Goal: Task Accomplishment & Management: Use online tool/utility

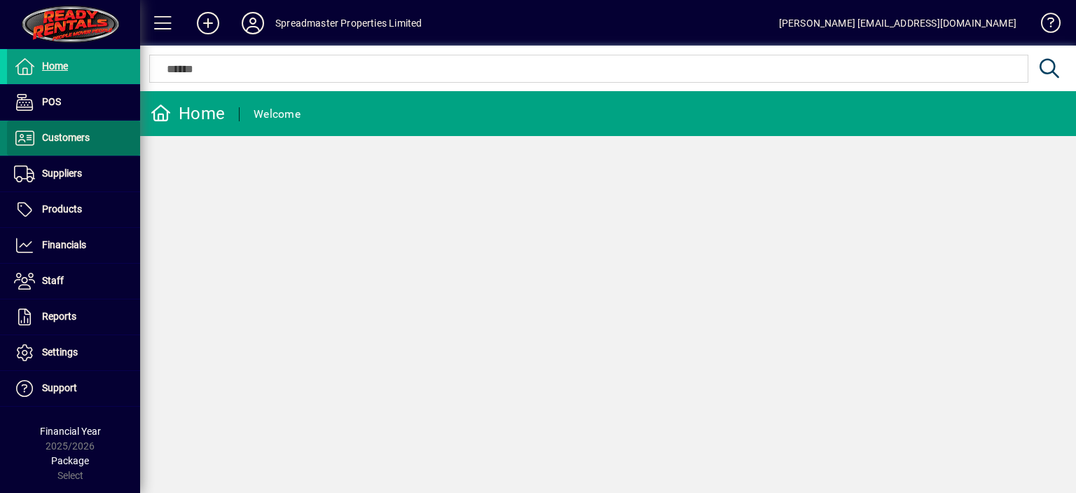
click at [68, 139] on span "Customers" at bounding box center [66, 137] width 48 height 11
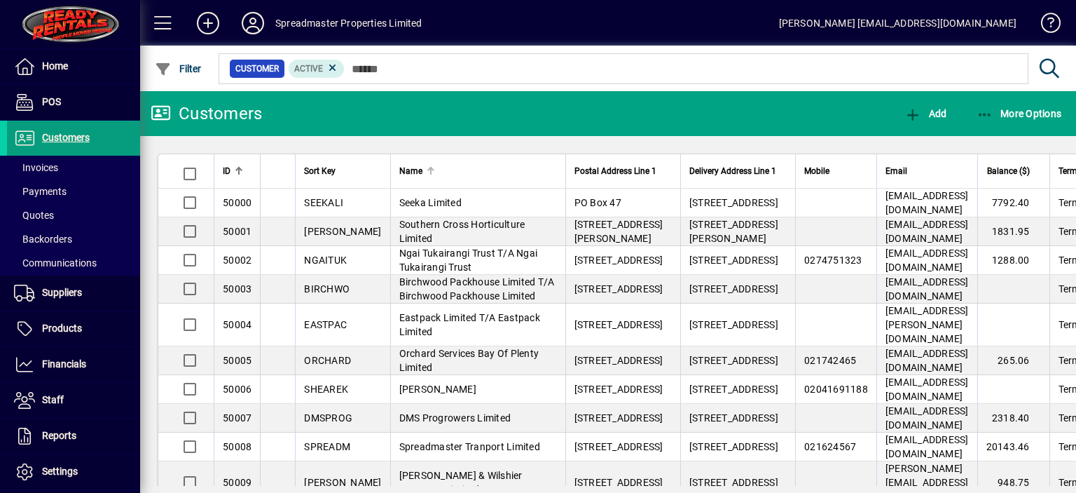
click at [427, 170] on div at bounding box center [431, 171] width 8 height 8
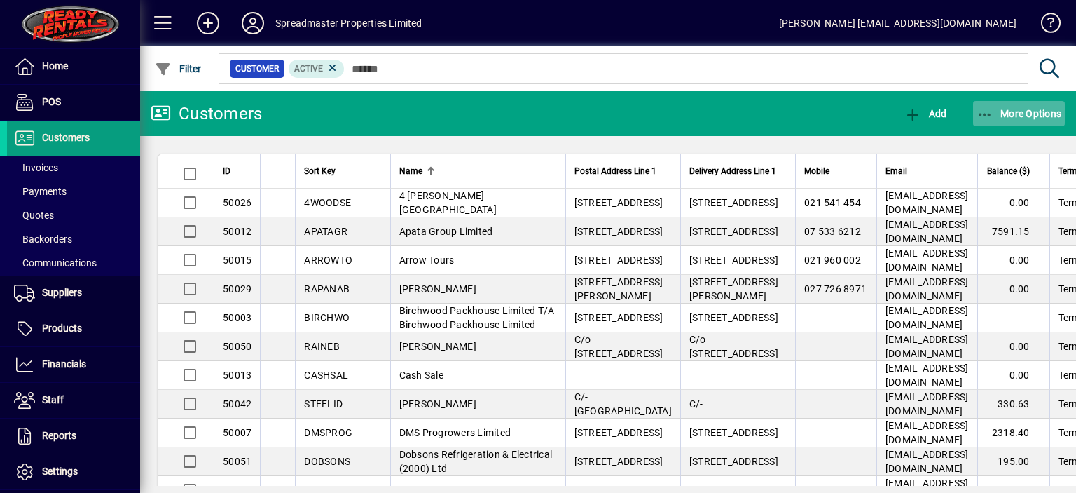
click at [1034, 114] on span "More Options" at bounding box center [1019, 113] width 85 height 11
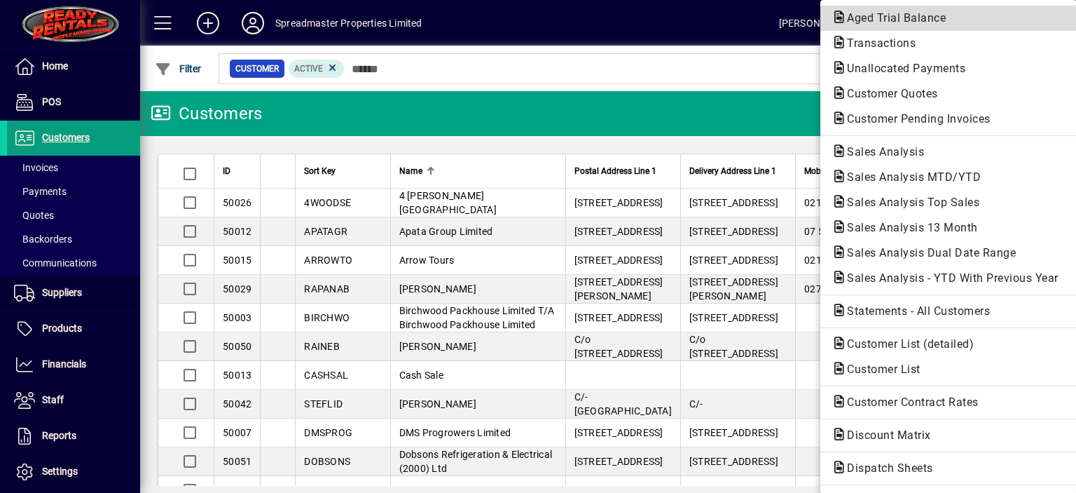
click at [858, 15] on span "Aged Trial Balance" at bounding box center [892, 17] width 121 height 13
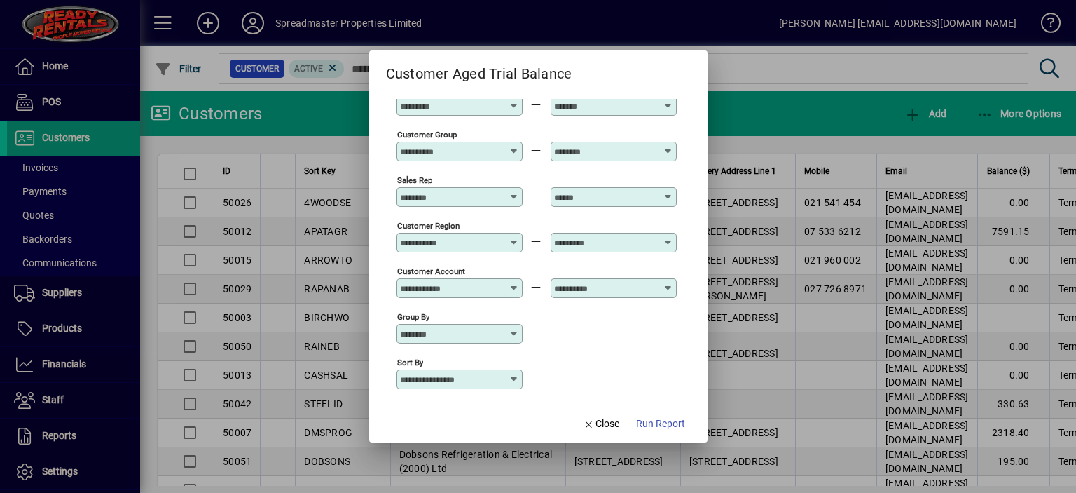
scroll to position [104, 0]
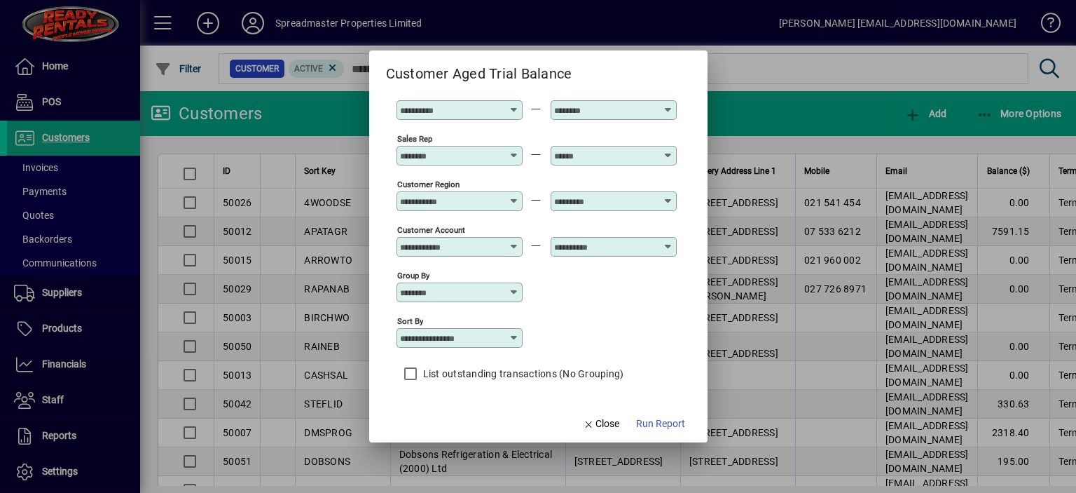
click at [514, 335] on icon at bounding box center [514, 337] width 11 height 11
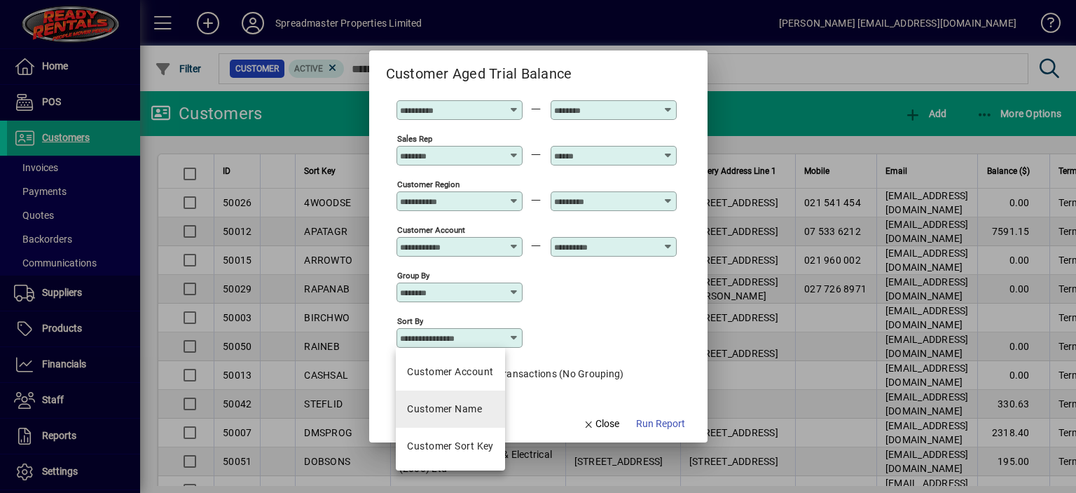
click at [456, 406] on div "Customer Name" at bounding box center [444, 408] width 75 height 15
type input "**********"
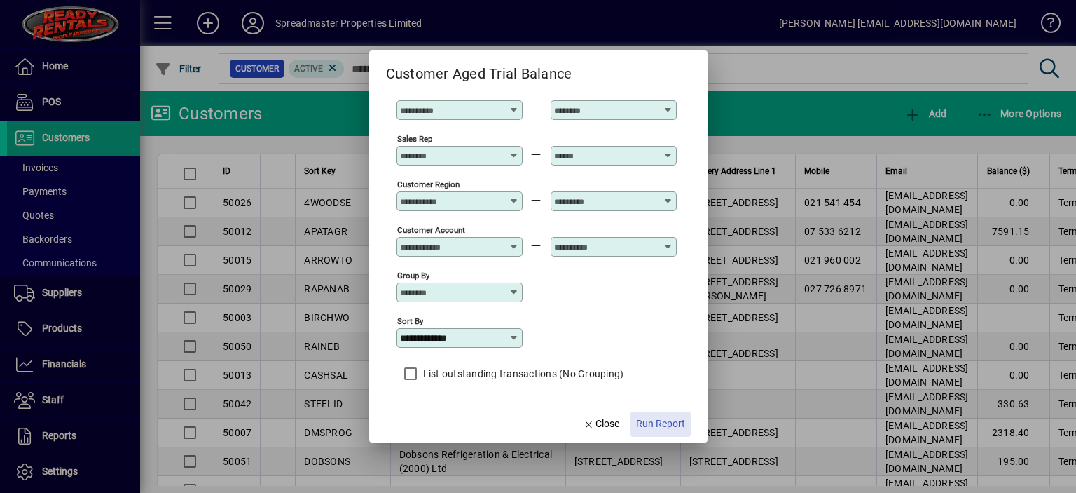
click at [667, 423] on span "Run Report" at bounding box center [660, 423] width 49 height 15
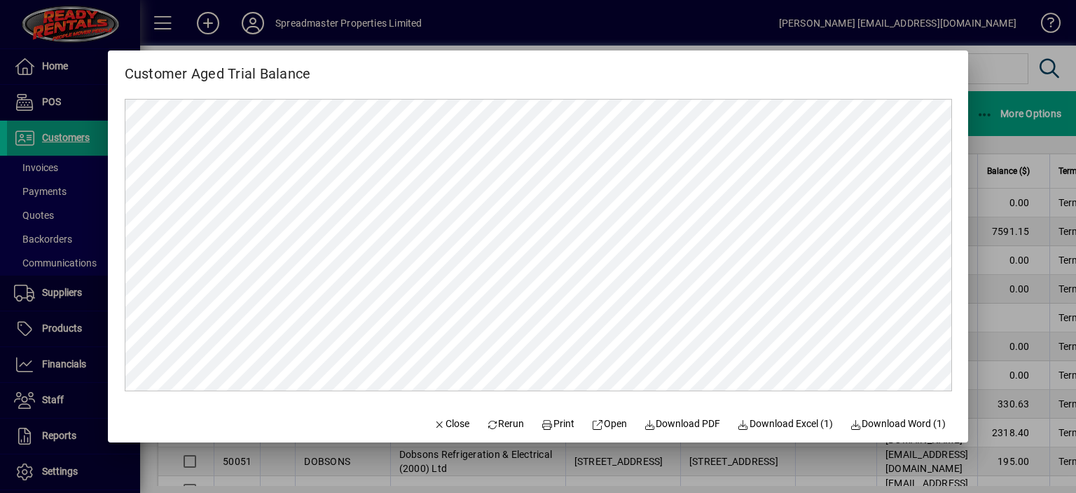
scroll to position [0, 0]
click at [441, 421] on span "Close" at bounding box center [451, 423] width 36 height 15
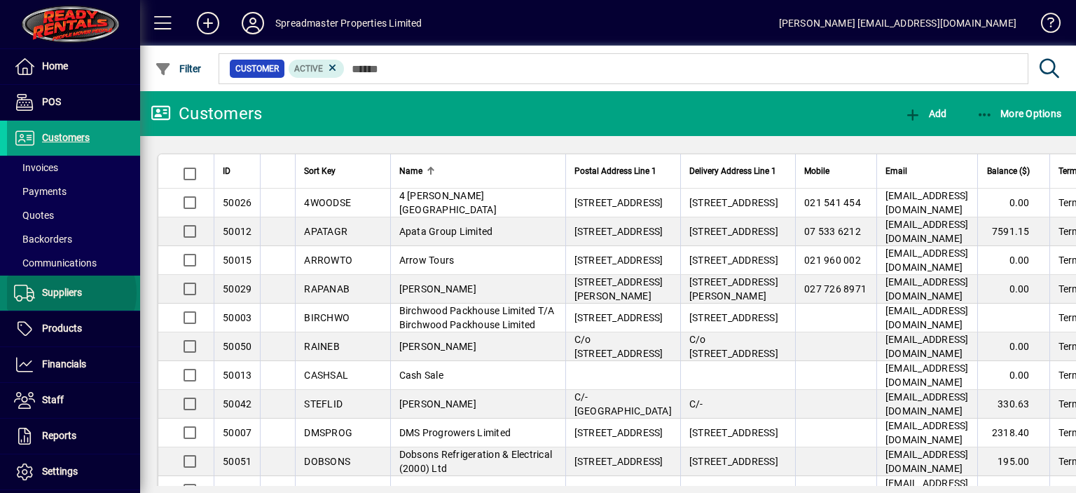
click at [71, 292] on span "Suppliers" at bounding box center [62, 292] width 40 height 11
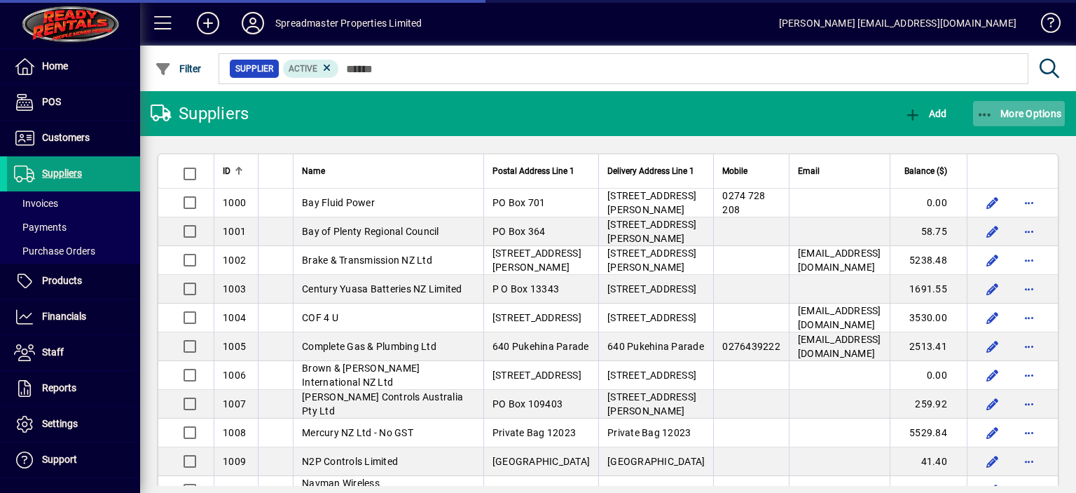
click at [1028, 109] on span "More Options" at bounding box center [1019, 113] width 85 height 11
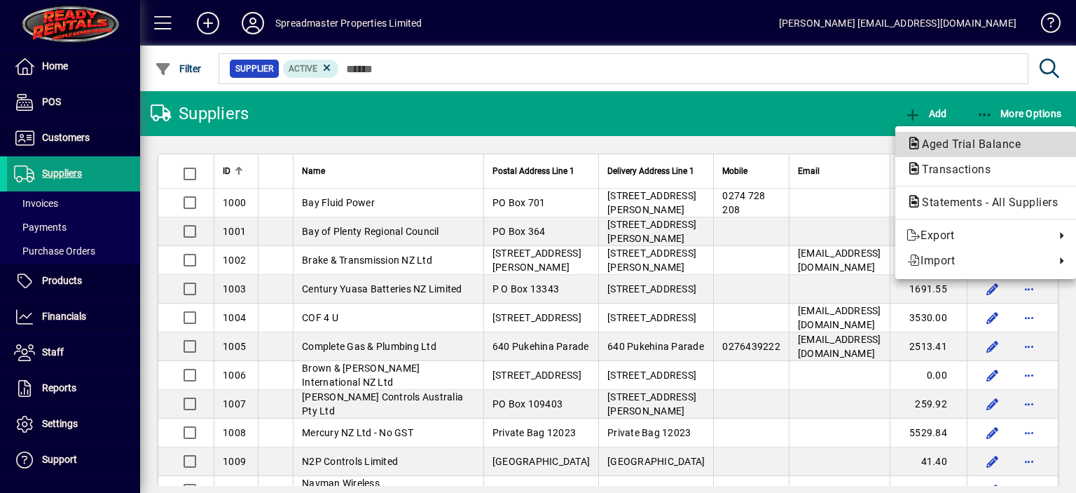
click at [942, 142] on span "Aged Trial Balance" at bounding box center [967, 143] width 121 height 13
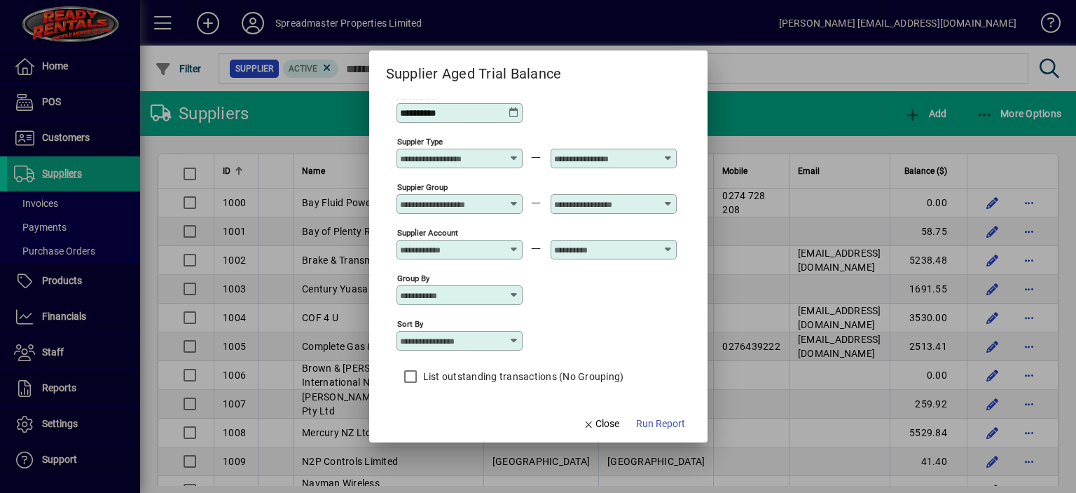
scroll to position [12, 0]
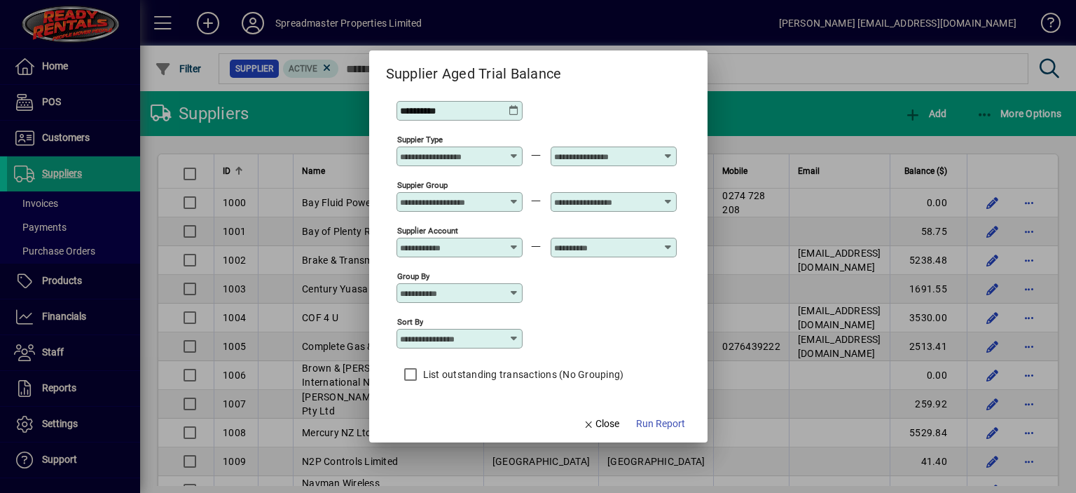
click at [516, 336] on icon at bounding box center [514, 338] width 11 height 11
click at [451, 420] on div "Supplier Name" at bounding box center [440, 423] width 67 height 15
type input "**********"
click at [662, 420] on span "Run Report" at bounding box center [660, 423] width 49 height 15
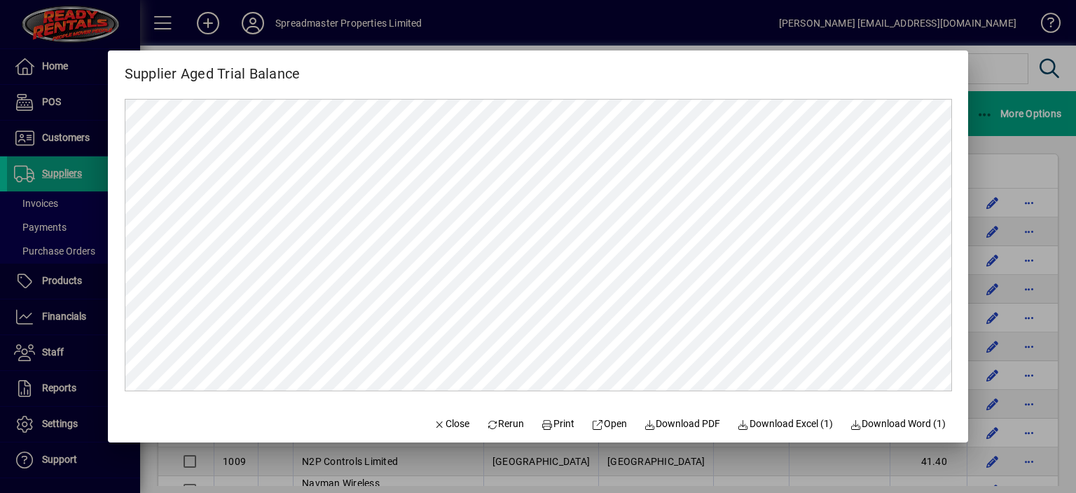
scroll to position [0, 0]
click at [608, 423] on span "Open" at bounding box center [609, 423] width 36 height 15
click at [448, 421] on span "Close" at bounding box center [451, 423] width 36 height 15
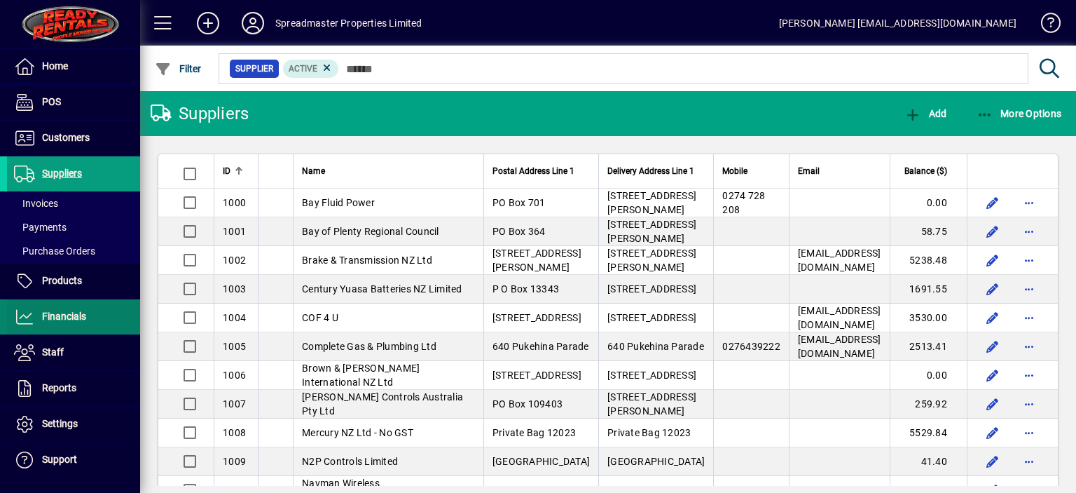
click at [82, 315] on span "Financials" at bounding box center [64, 315] width 44 height 11
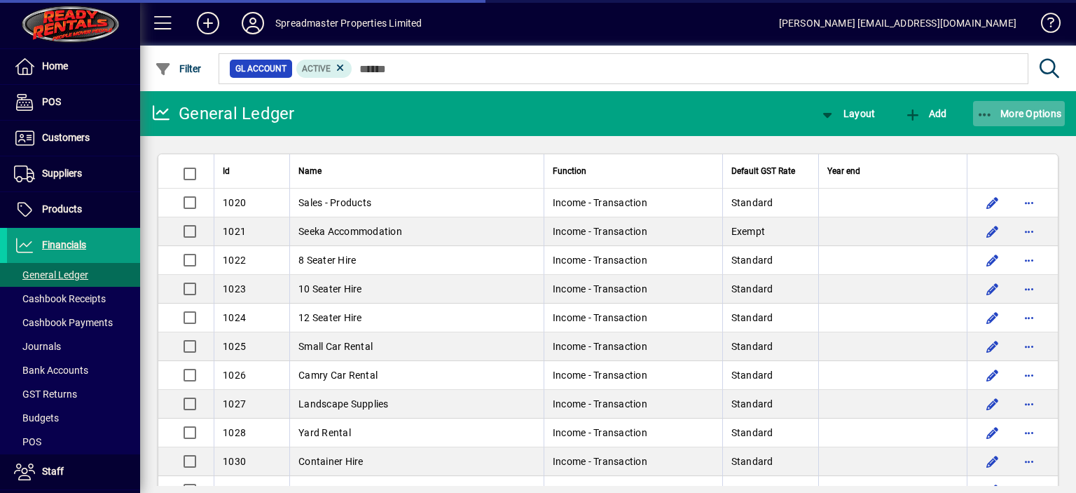
click at [1026, 114] on span "More Options" at bounding box center [1019, 113] width 85 height 11
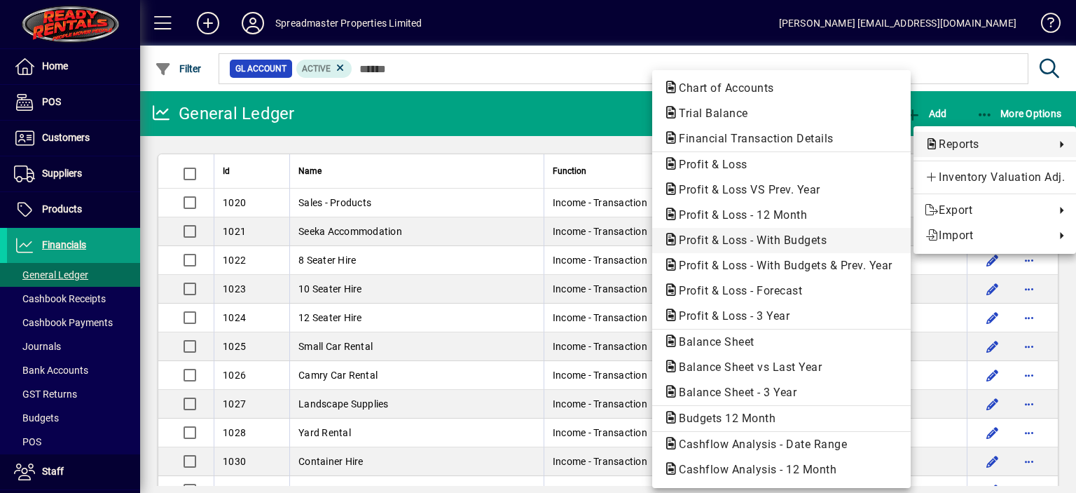
click at [777, 238] on span "Profit & Loss - With Budgets" at bounding box center [749, 239] width 170 height 13
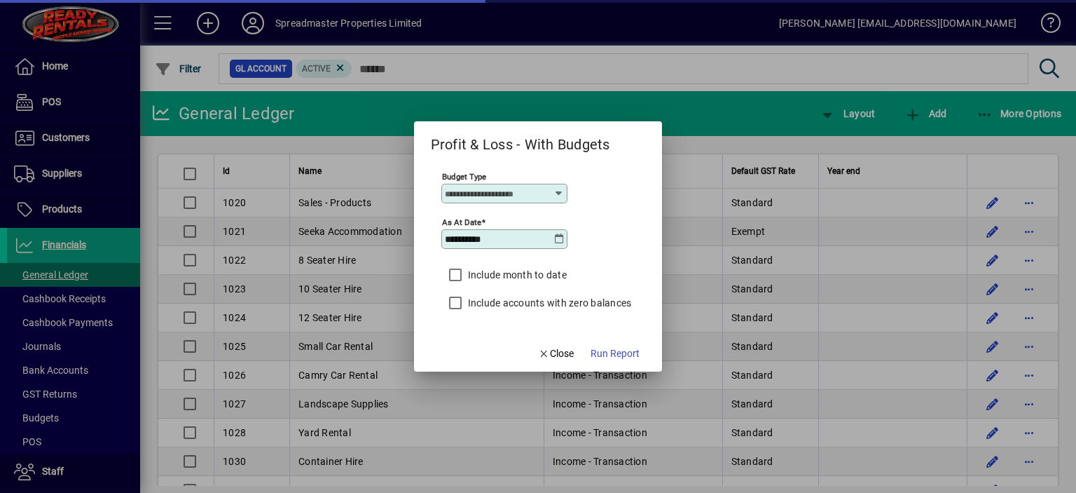
type input "****"
click at [558, 240] on icon at bounding box center [559, 238] width 11 height 11
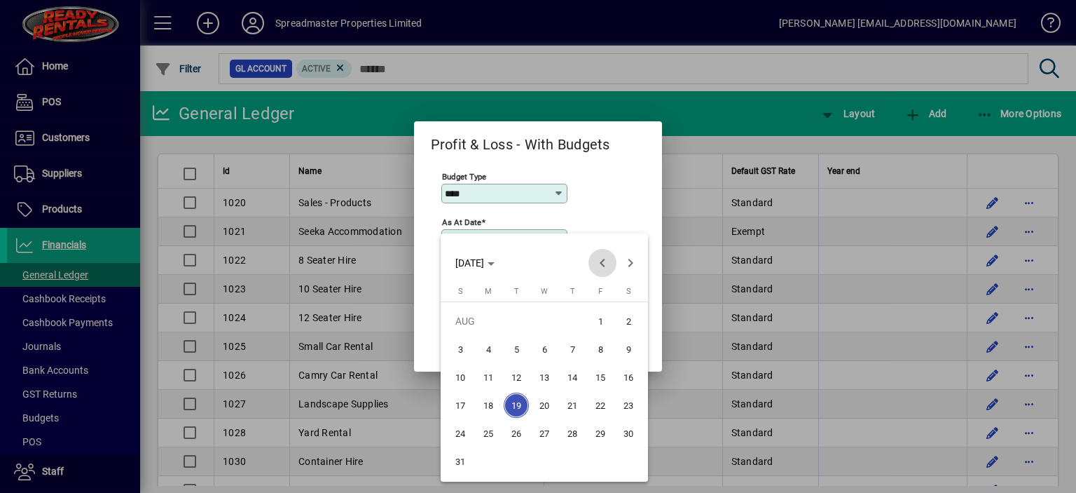
click at [603, 260] on span "Previous month" at bounding box center [603, 263] width 28 height 28
click at [571, 457] on span "31" at bounding box center [572, 460] width 25 height 25
type input "**********"
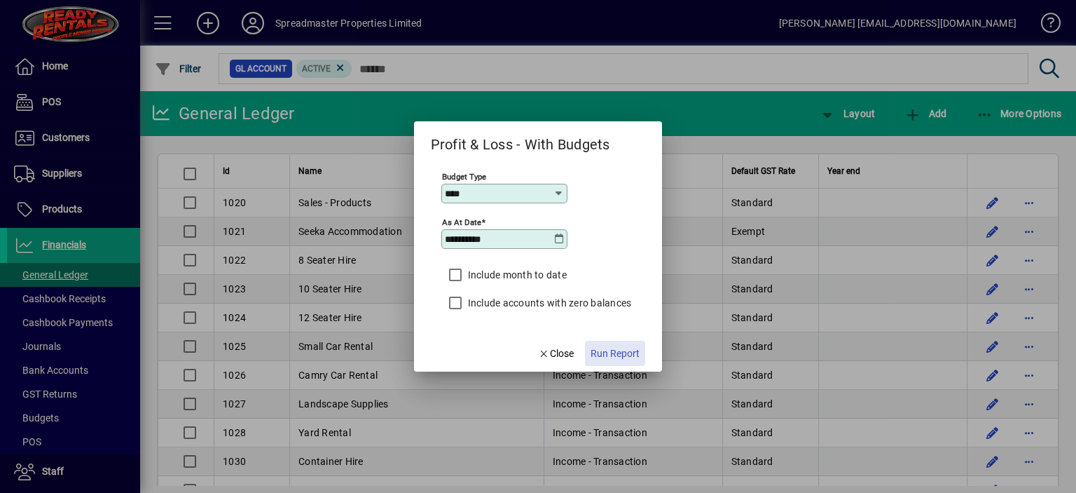
click at [603, 354] on span "Run Report" at bounding box center [615, 353] width 49 height 15
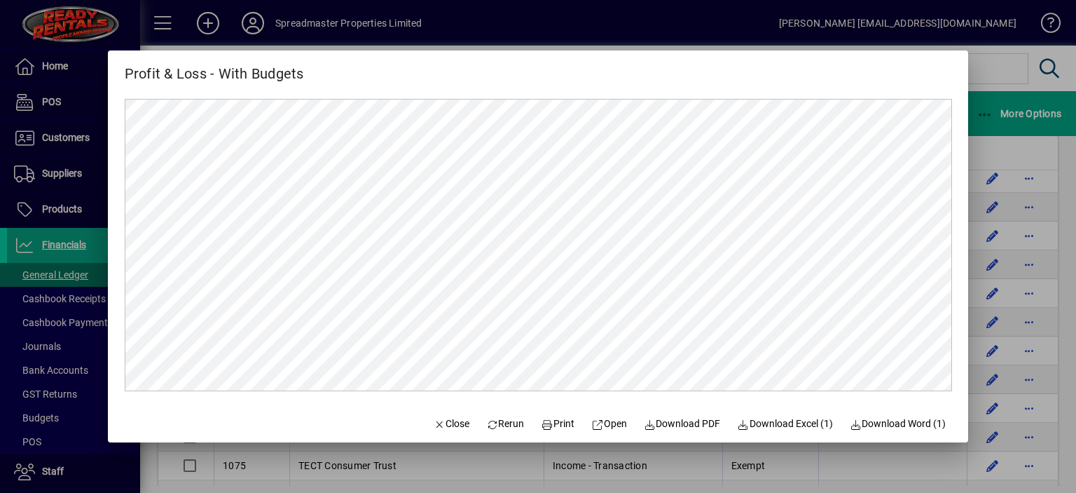
scroll to position [140, 0]
click at [443, 420] on span "Close" at bounding box center [451, 423] width 36 height 15
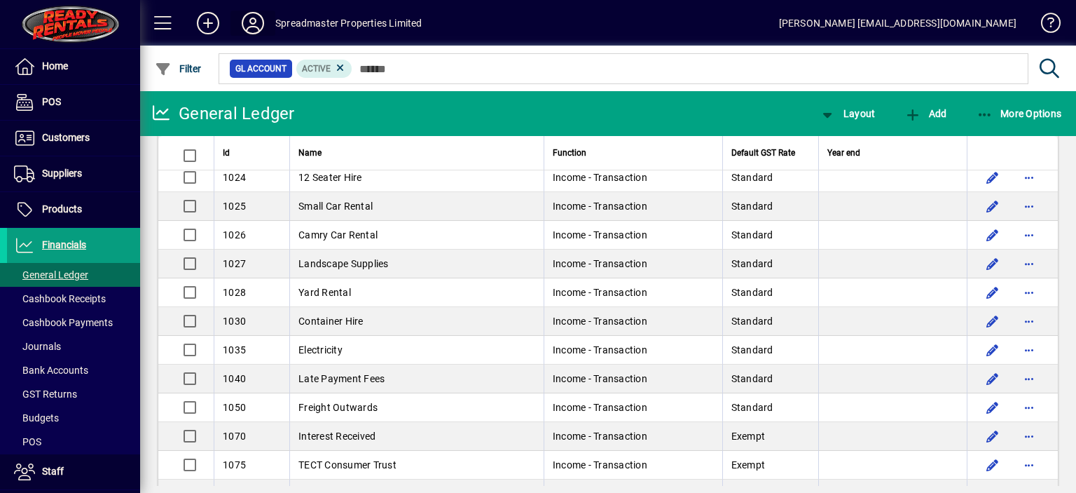
click at [252, 20] on icon at bounding box center [253, 23] width 28 height 22
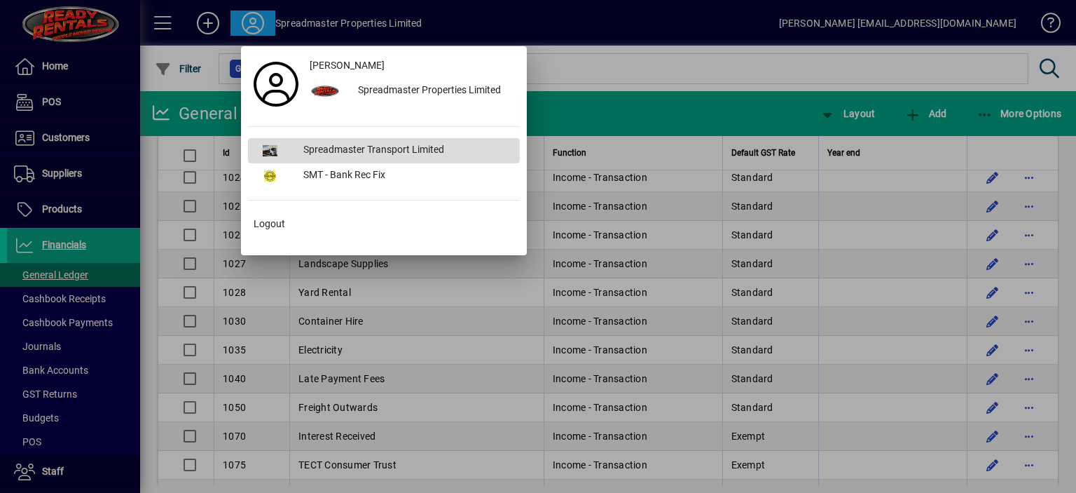
click at [362, 149] on div "Spreadmaster Transport Limited" at bounding box center [406, 150] width 228 height 25
